Goal: Transaction & Acquisition: Book appointment/travel/reservation

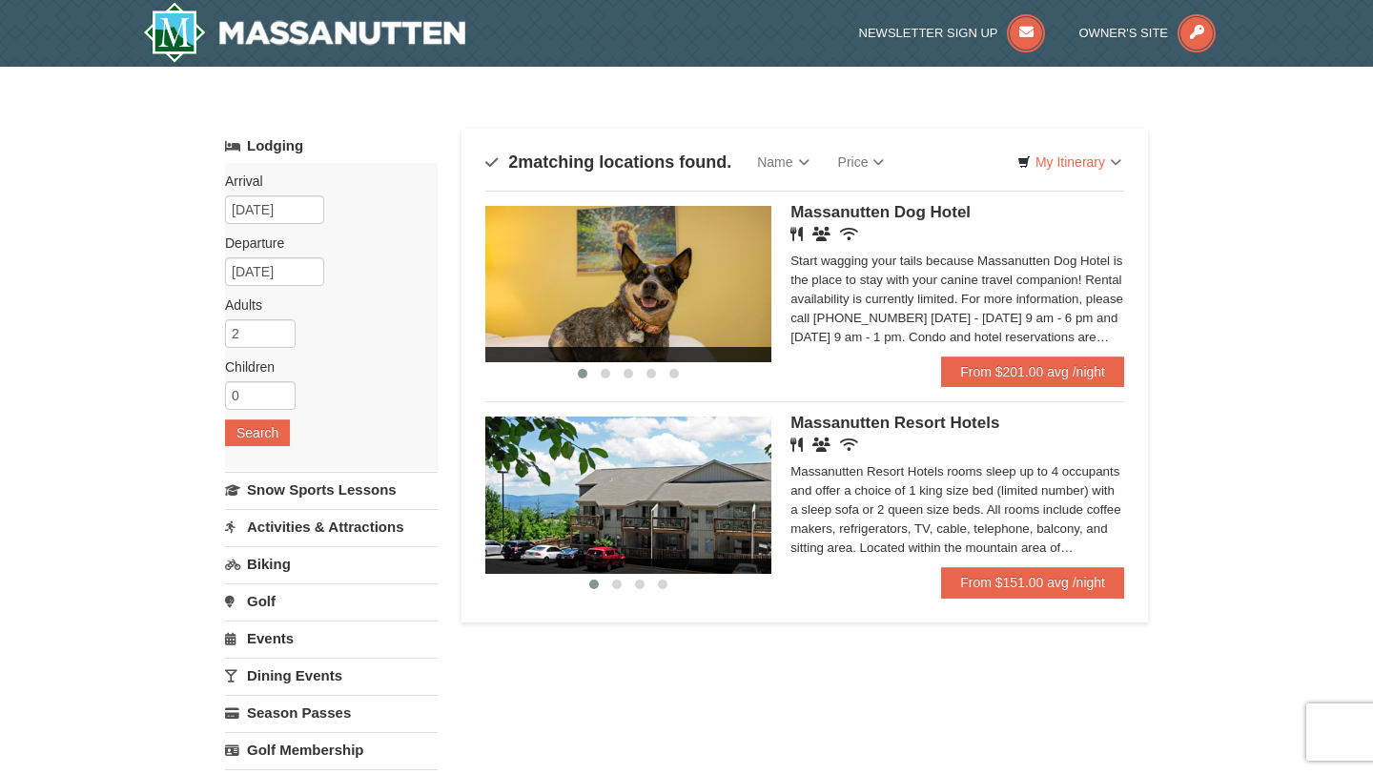
click at [742, 505] on img at bounding box center [628, 495] width 286 height 156
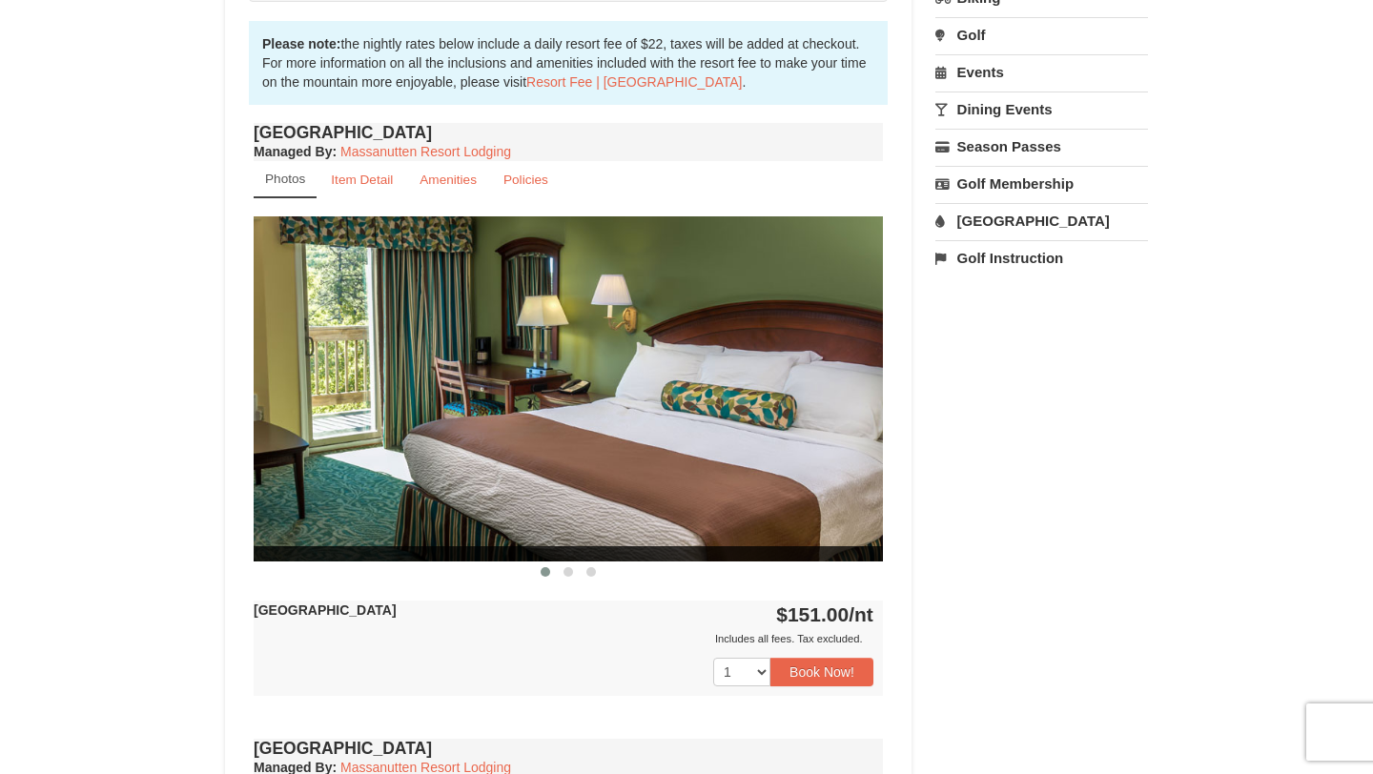
scroll to position [590, 0]
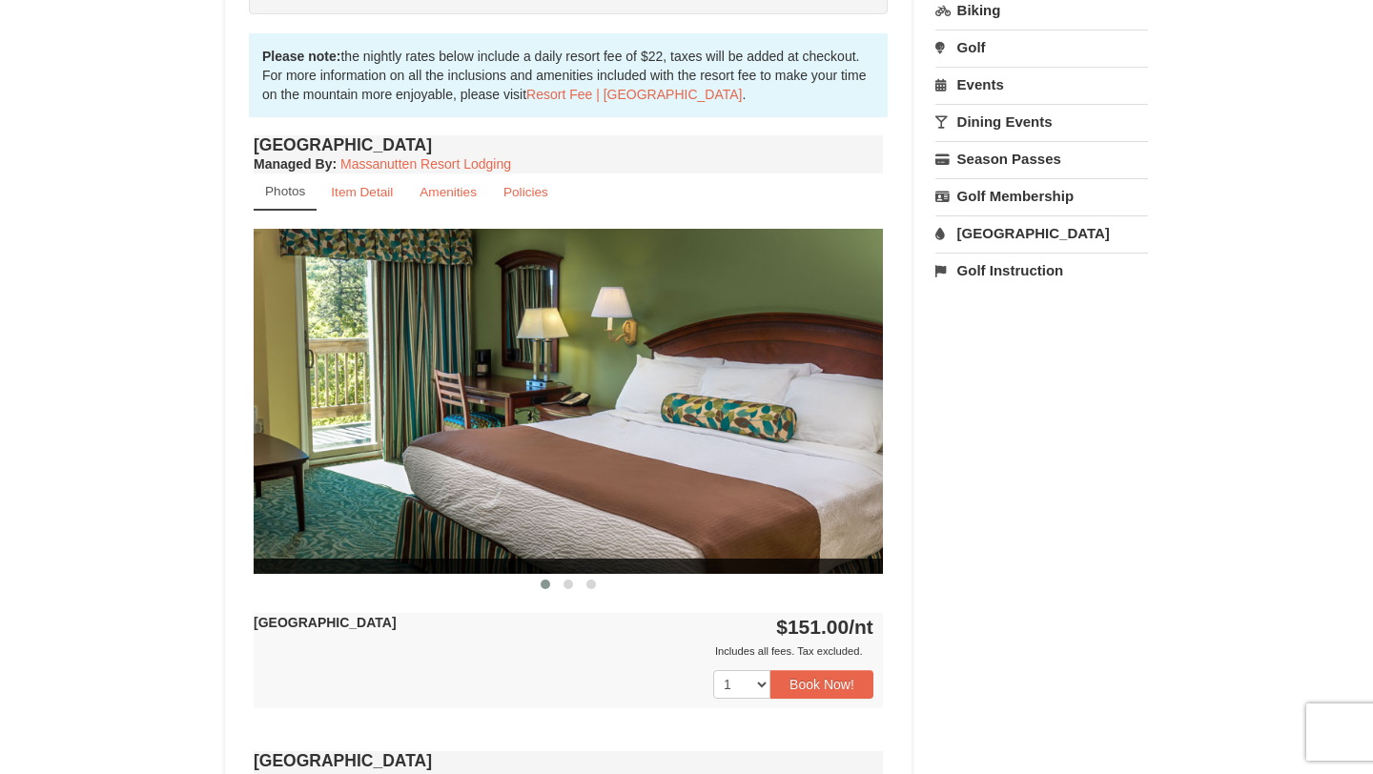
click at [571, 399] on img at bounding box center [568, 401] width 629 height 344
click at [769, 438] on img at bounding box center [568, 401] width 629 height 344
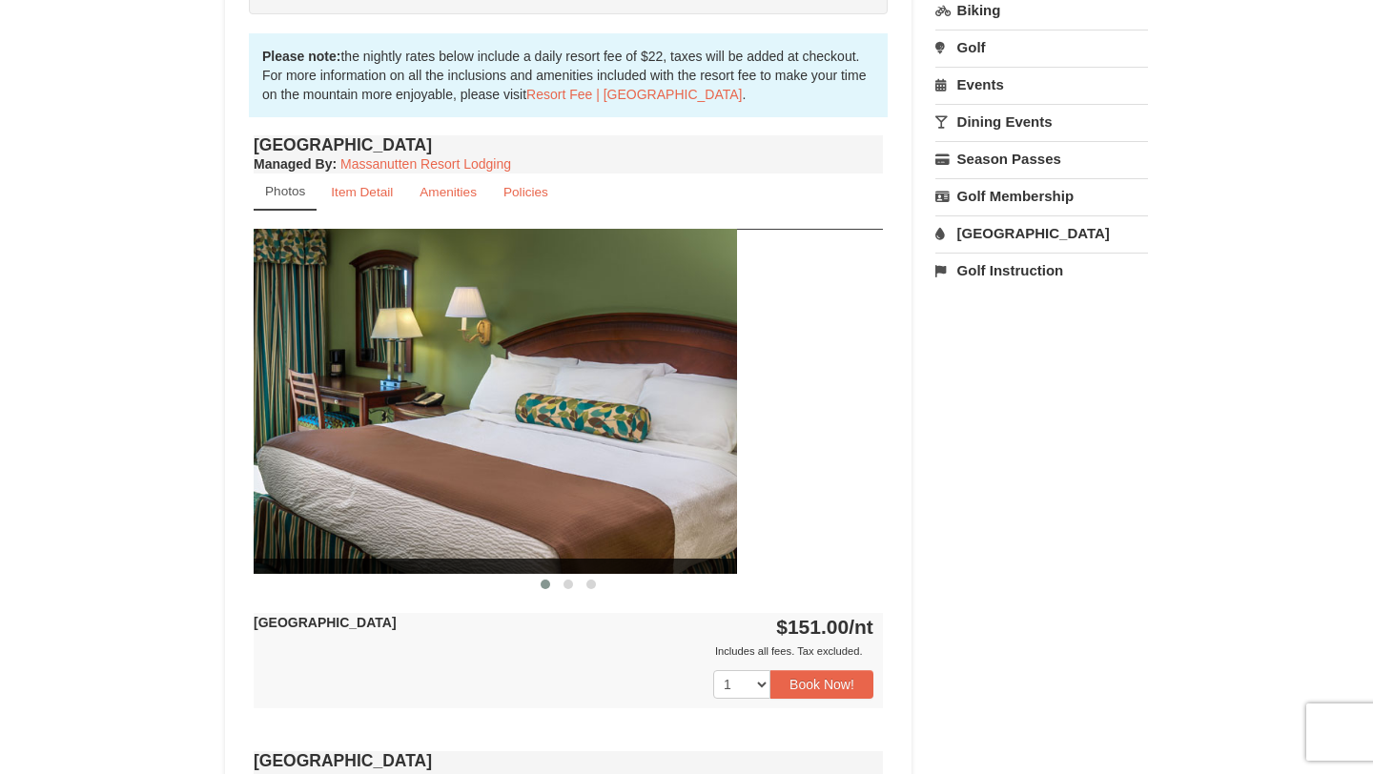
drag, startPoint x: 747, startPoint y: 444, endPoint x: 601, endPoint y: 417, distance: 148.3
click at [601, 418] on img at bounding box center [422, 401] width 629 height 344
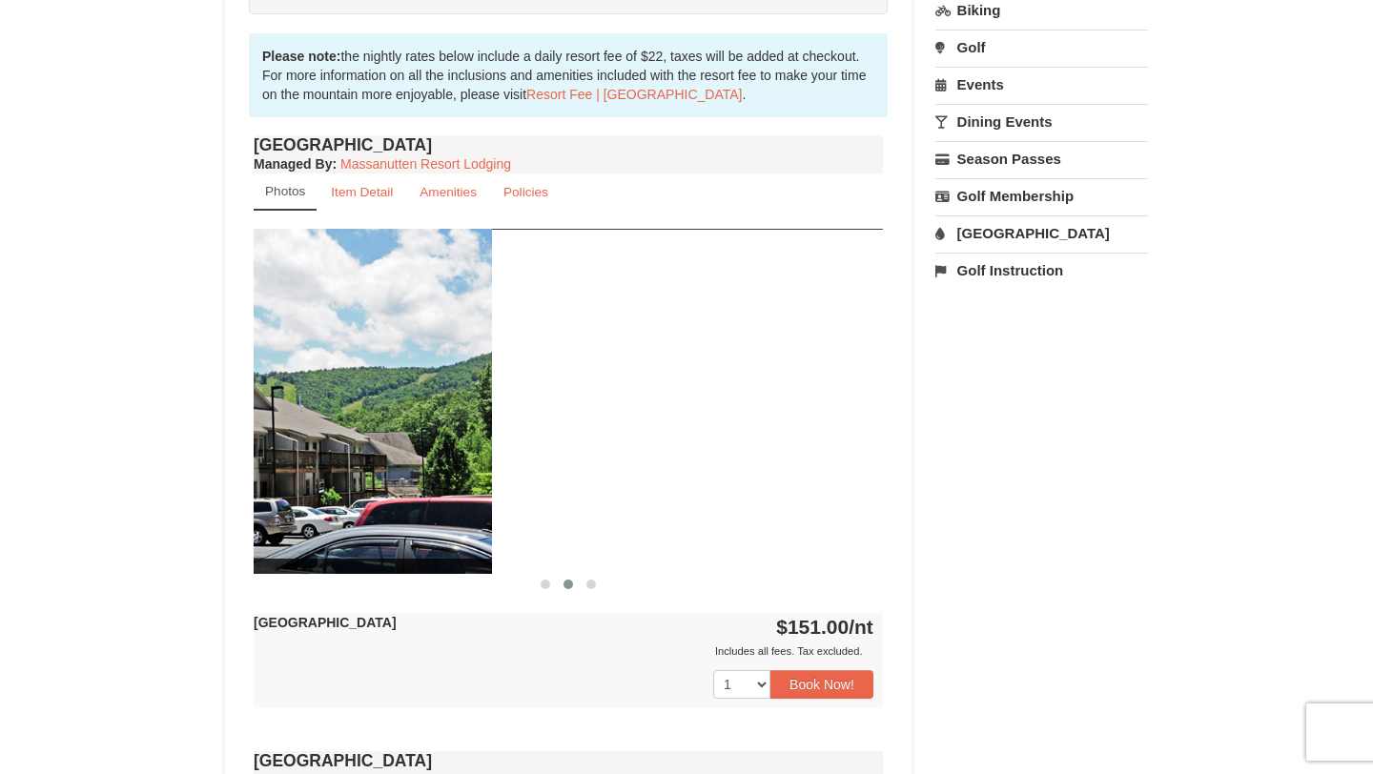
drag, startPoint x: 740, startPoint y: 434, endPoint x: 349, endPoint y: 473, distance: 392.7
click at [349, 473] on img at bounding box center [177, 401] width 629 height 344
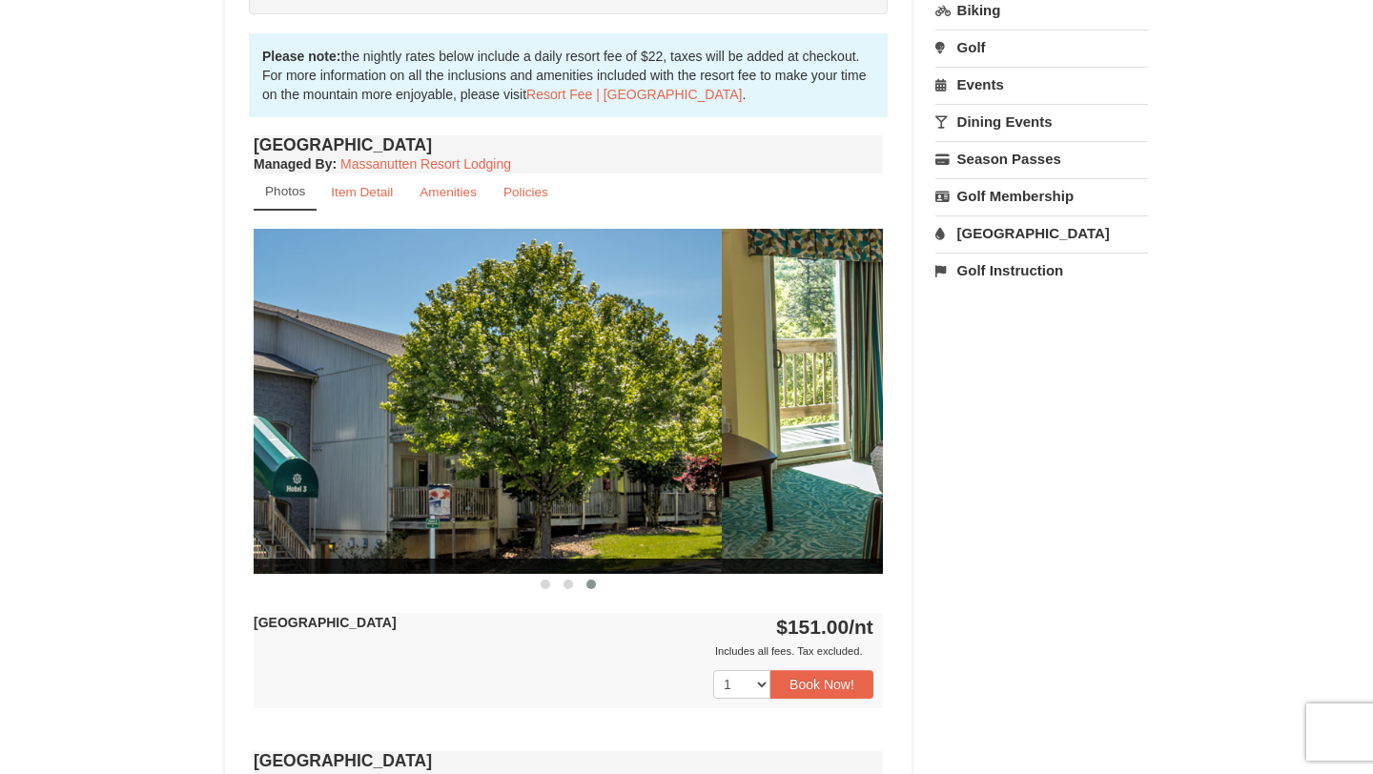
drag, startPoint x: 763, startPoint y: 423, endPoint x: 331, endPoint y: 528, distance: 445.3
click at [331, 528] on img at bounding box center [406, 401] width 629 height 344
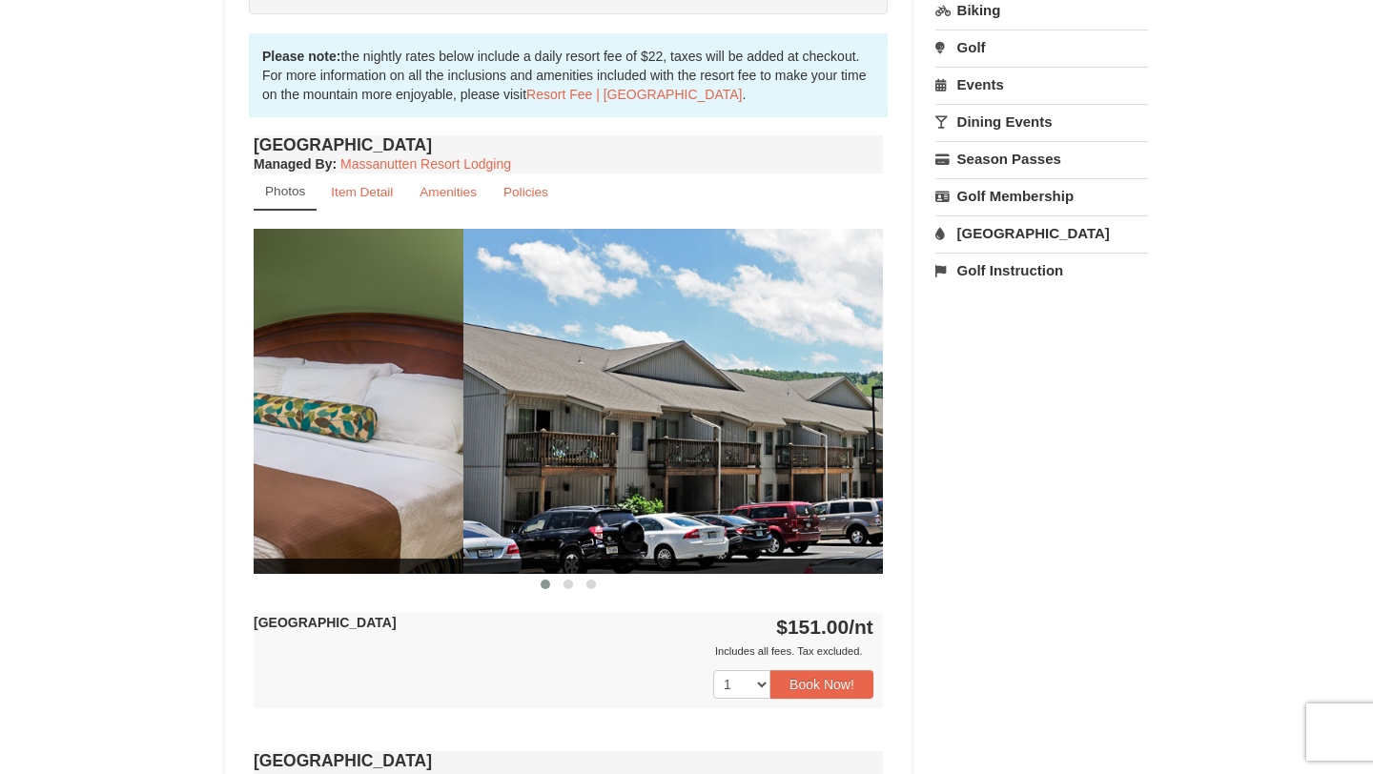
drag, startPoint x: 737, startPoint y: 398, endPoint x: 317, endPoint y: 459, distance: 423.8
click at [317, 459] on div at bounding box center [778, 401] width 4404 height 344
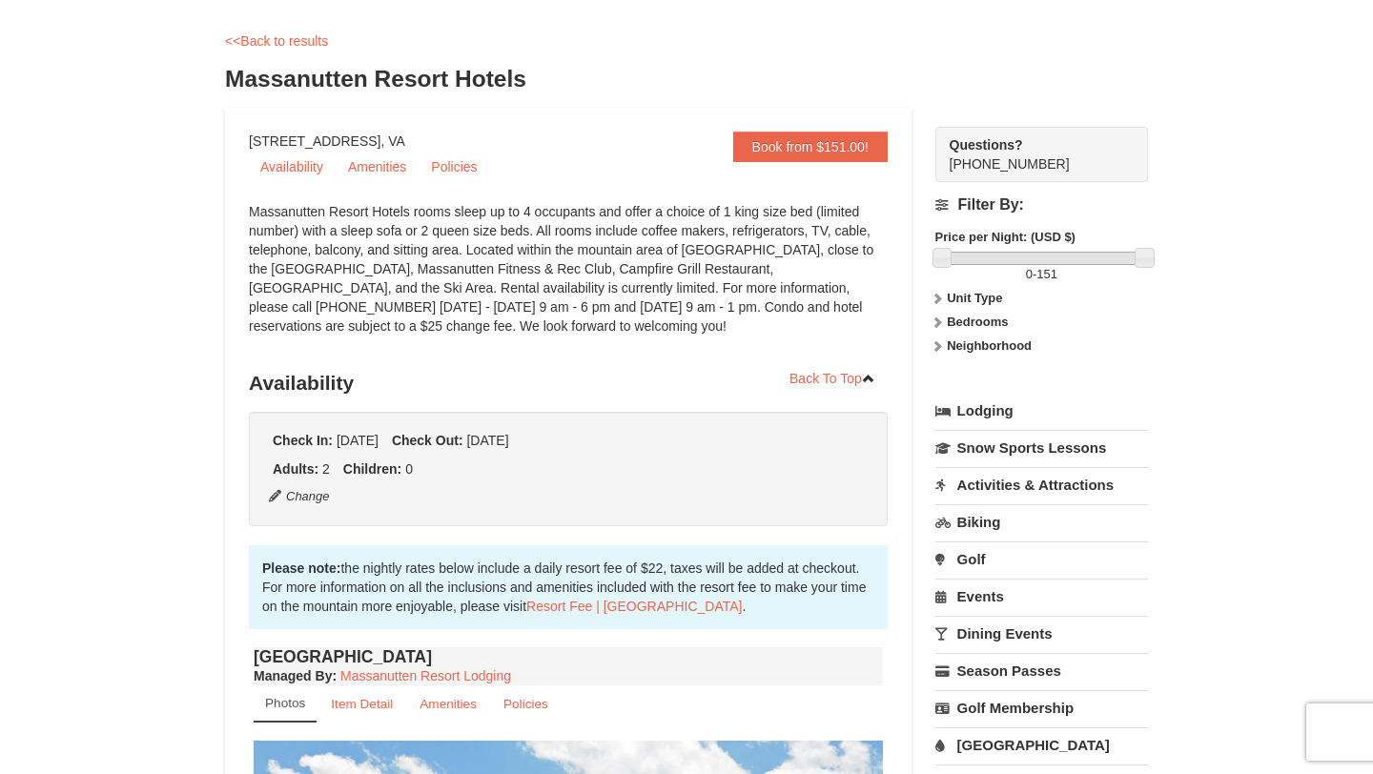
scroll to position [0, 0]
